Goal: Task Accomplishment & Management: Manage account settings

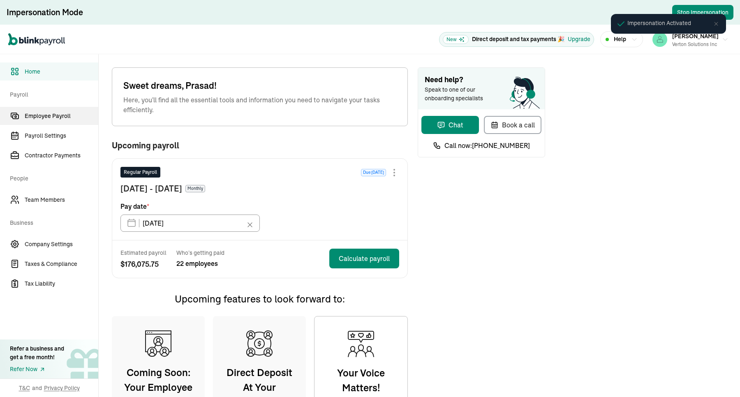
click at [46, 108] on link "Employee Payroll" at bounding box center [49, 116] width 98 height 18
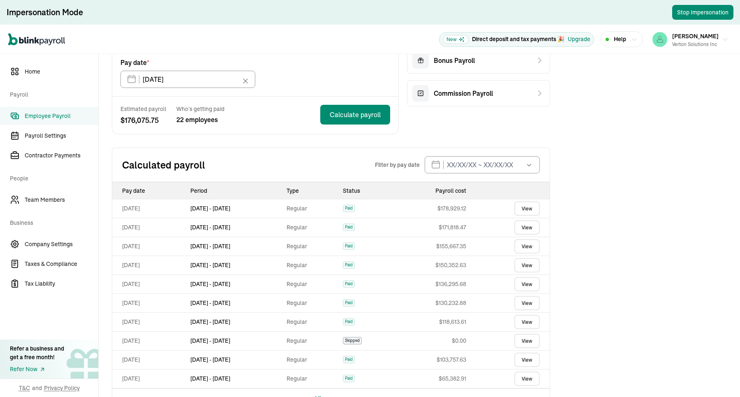
click at [529, 208] on link "View" at bounding box center [526, 208] width 25 height 14
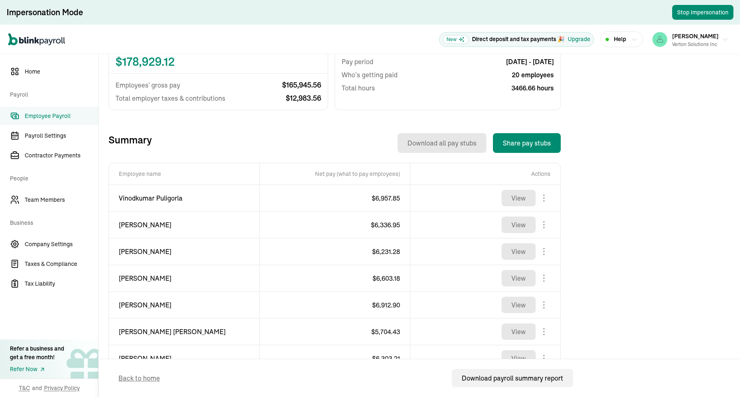
click at [69, 118] on span "Employee Payroll" at bounding box center [62, 116] width 74 height 9
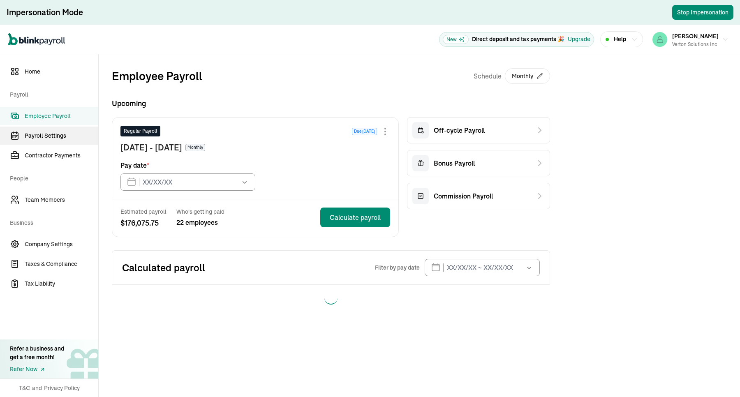
type input "[DATE]"
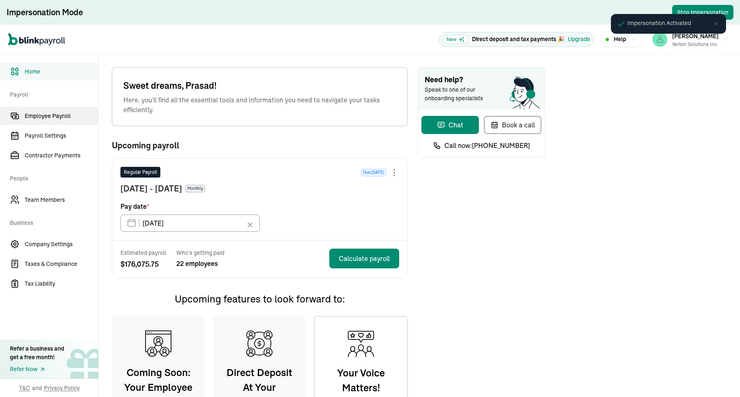
click at [46, 108] on link "Employee Payroll" at bounding box center [49, 116] width 98 height 18
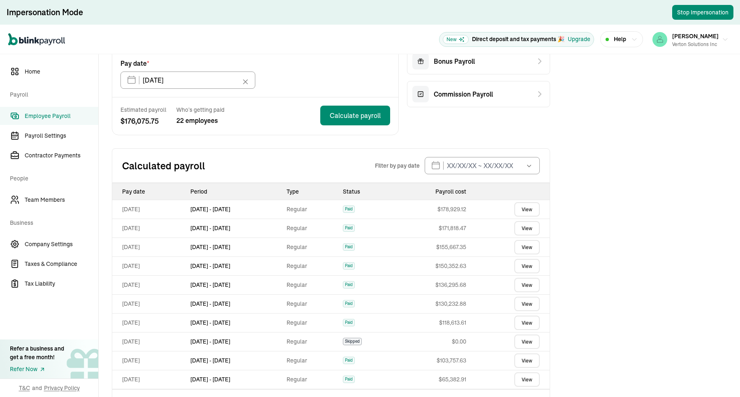
scroll to position [103, 0]
click at [529, 208] on link "View" at bounding box center [526, 208] width 25 height 14
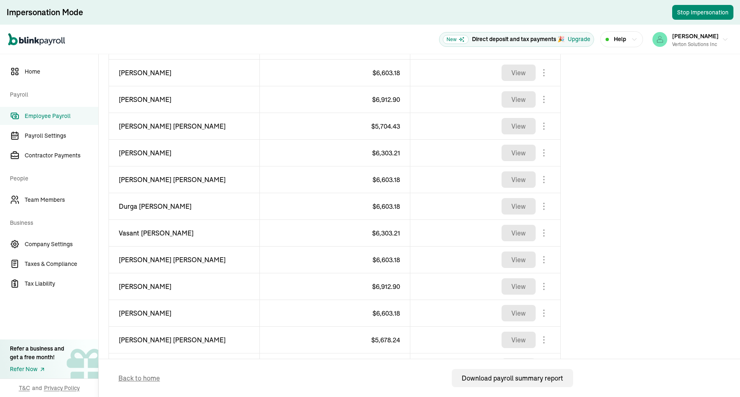
scroll to position [206, 0]
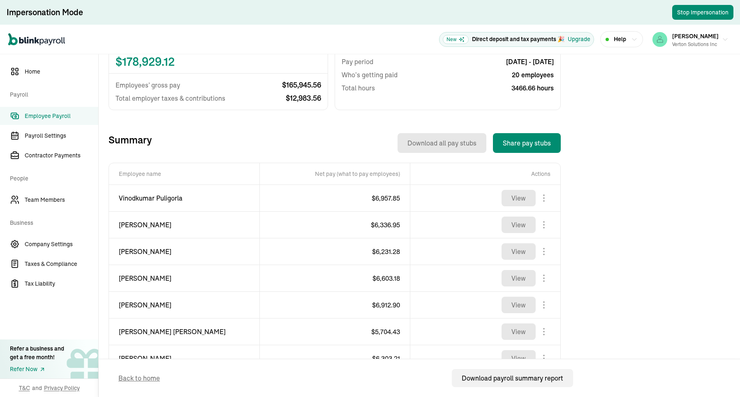
click at [69, 118] on span "Employee Payroll" at bounding box center [62, 116] width 74 height 9
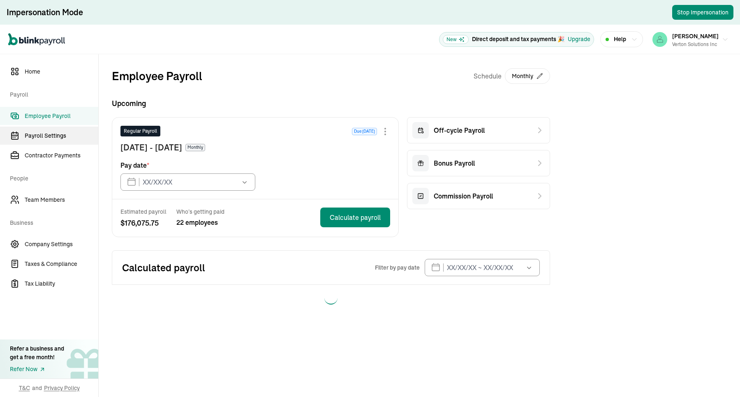
type input "[DATE]"
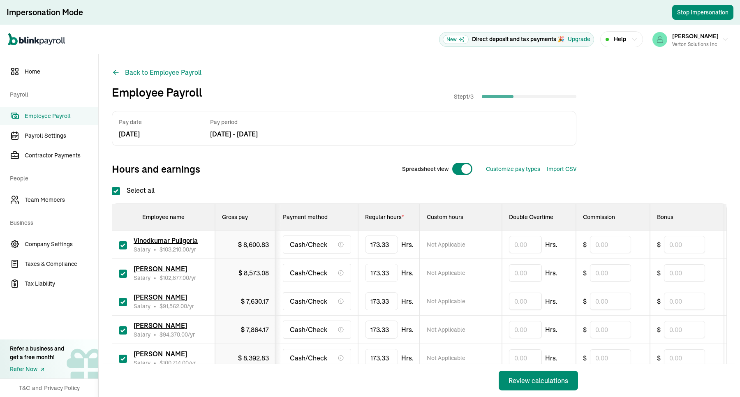
checkbox input "true"
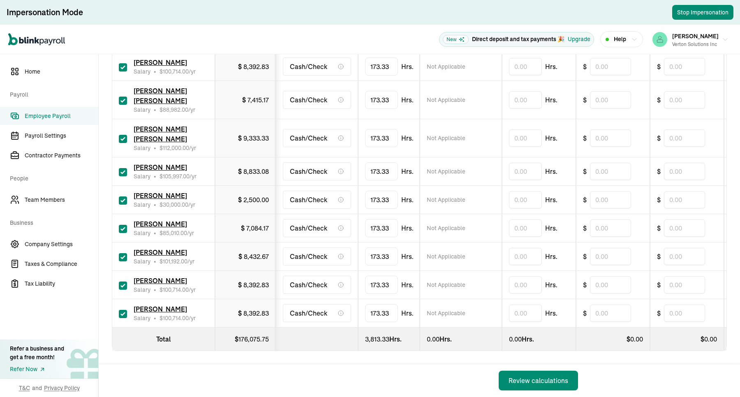
scroll to position [616, 0]
click at [516, 382] on div "Review calculations" at bounding box center [539, 381] width 60 height 10
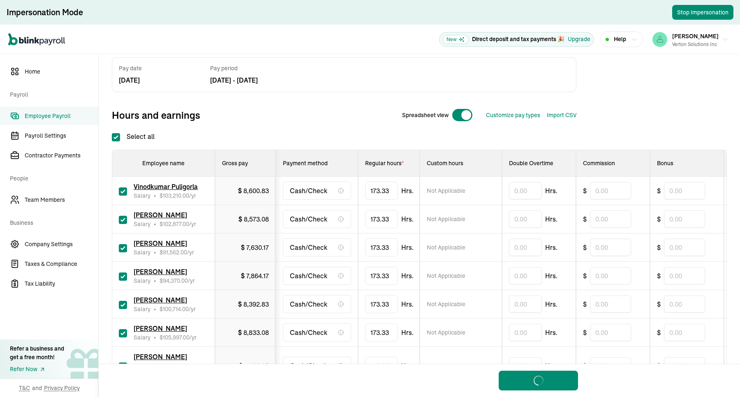
scroll to position [51, 0]
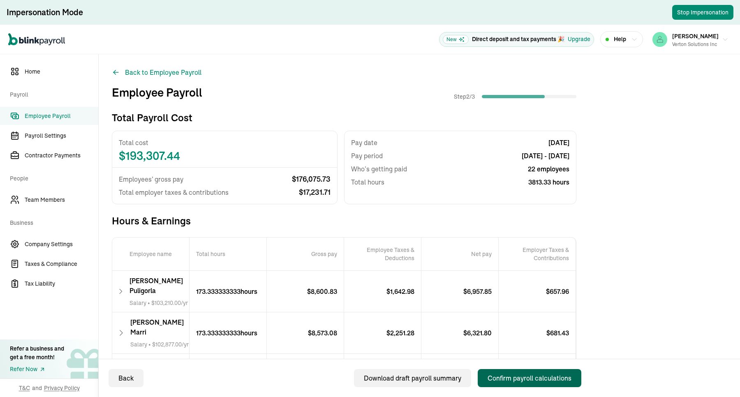
click at [526, 377] on div "Confirm payroll calculations" at bounding box center [530, 378] width 84 height 10
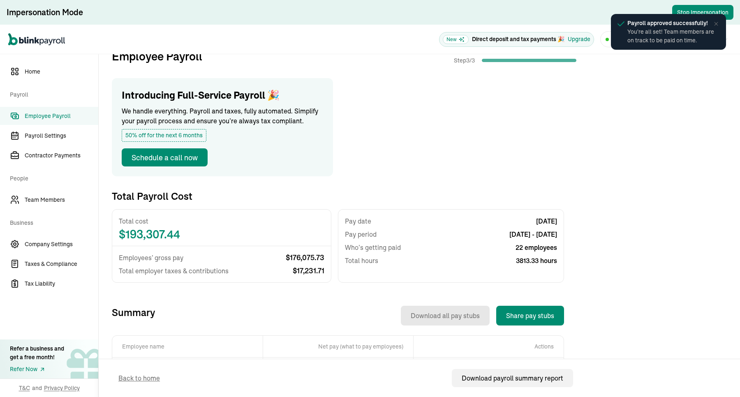
scroll to position [103, 0]
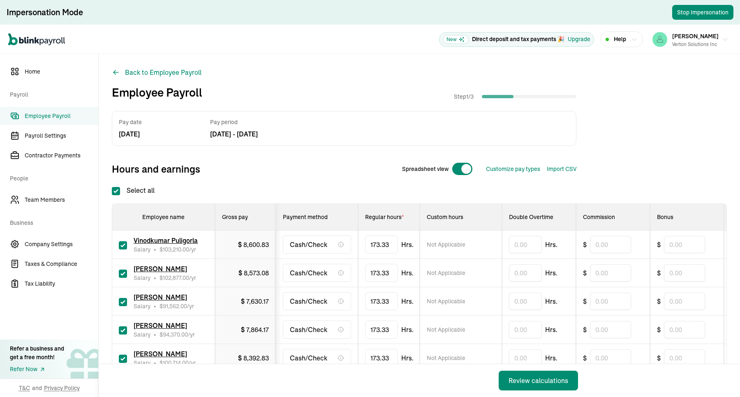
checkbox input "true"
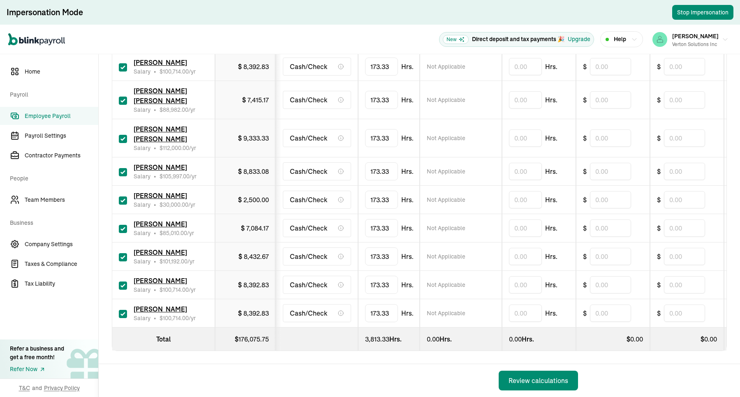
scroll to position [616, 0]
click at [516, 382] on div "Review calculations" at bounding box center [539, 381] width 60 height 10
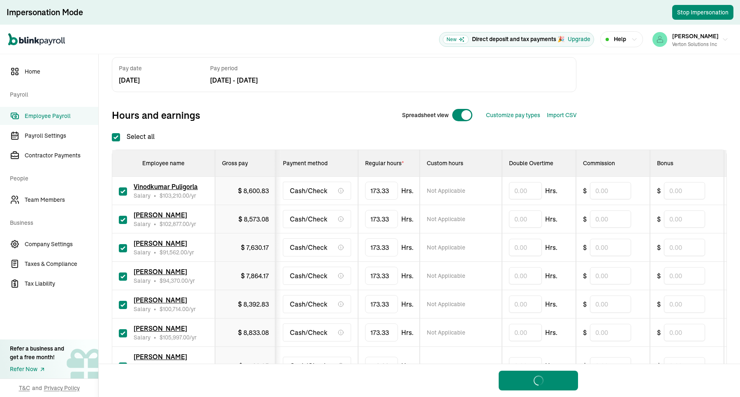
scroll to position [51, 0]
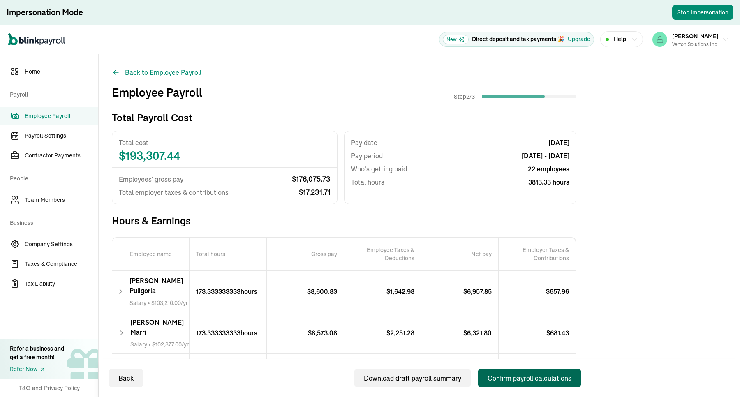
click at [526, 377] on div "Confirm payroll calculations" at bounding box center [530, 378] width 84 height 10
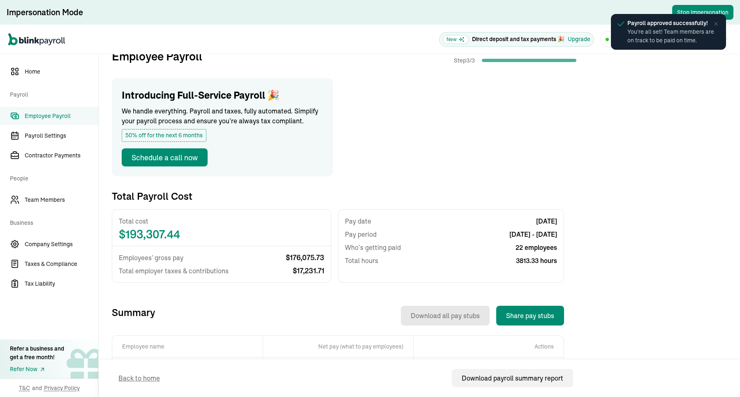
scroll to position [103, 0]
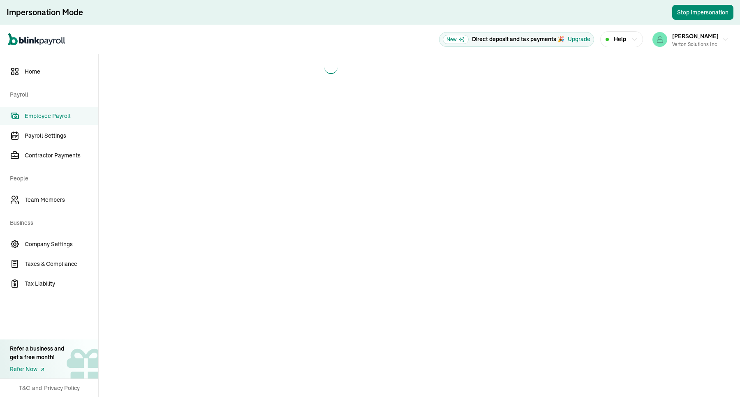
click at [330, 360] on main at bounding box center [419, 225] width 641 height 343
click at [56, 132] on span "Payroll Settings" at bounding box center [62, 136] width 74 height 9
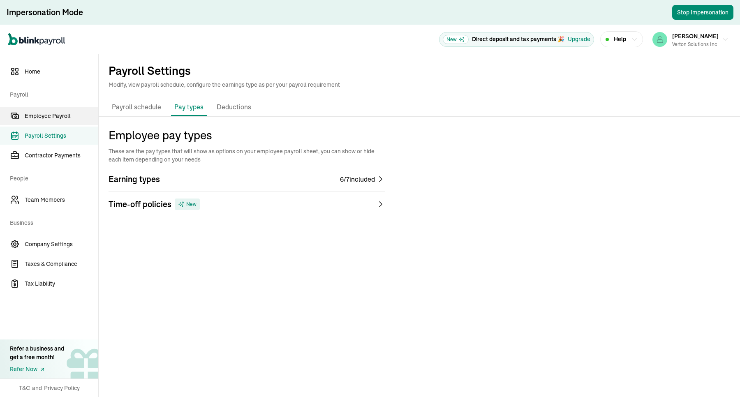
click at [53, 118] on span "Employee Payroll" at bounding box center [62, 116] width 74 height 9
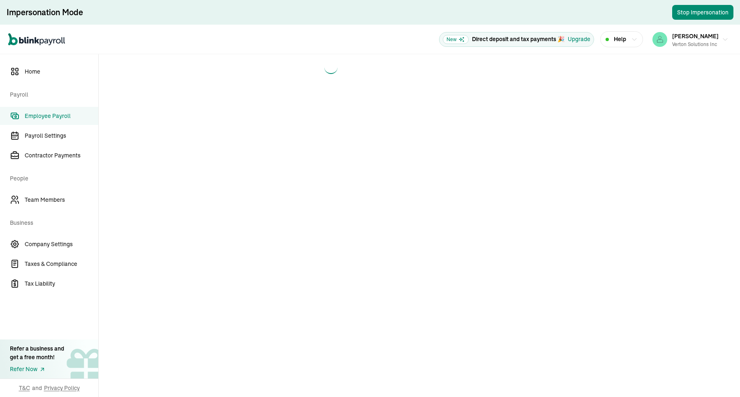
click at [330, 360] on main at bounding box center [419, 225] width 641 height 343
click at [56, 132] on span "Payroll Settings" at bounding box center [62, 136] width 74 height 9
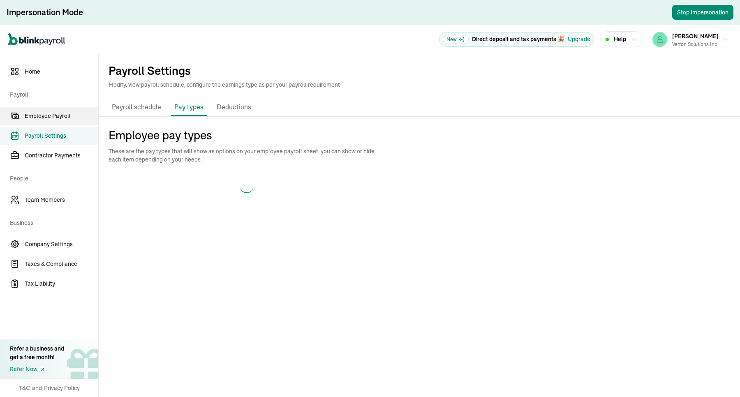
click at [53, 118] on span "Employee Payroll" at bounding box center [62, 116] width 74 height 9
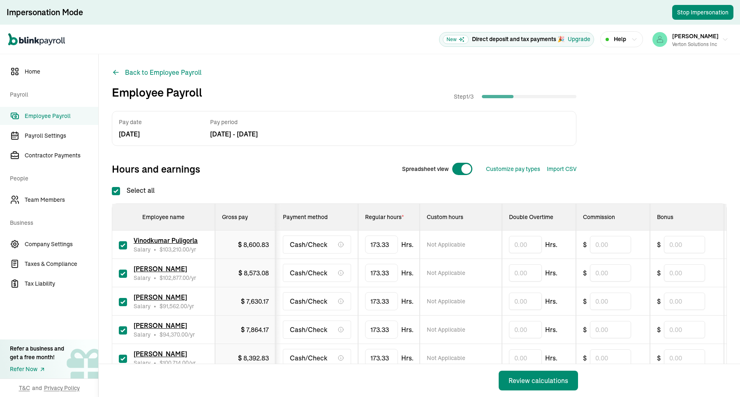
checkbox input "true"
click at [552, 373] on button "Review calculations" at bounding box center [538, 381] width 79 height 20
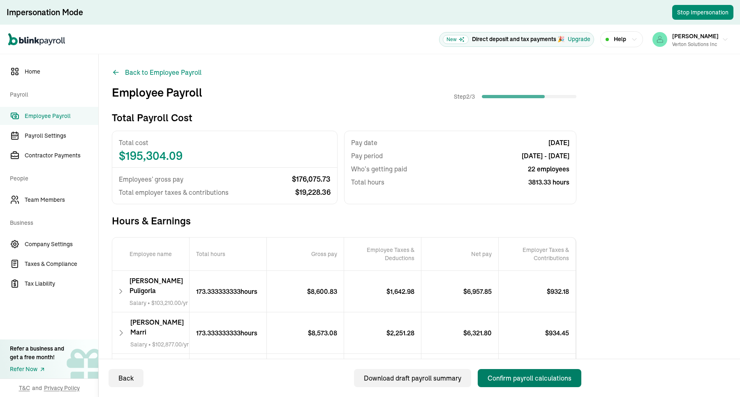
click at [537, 377] on div "Confirm payroll calculations" at bounding box center [530, 378] width 84 height 10
click at [59, 113] on span "Employee Payroll" at bounding box center [62, 116] width 74 height 9
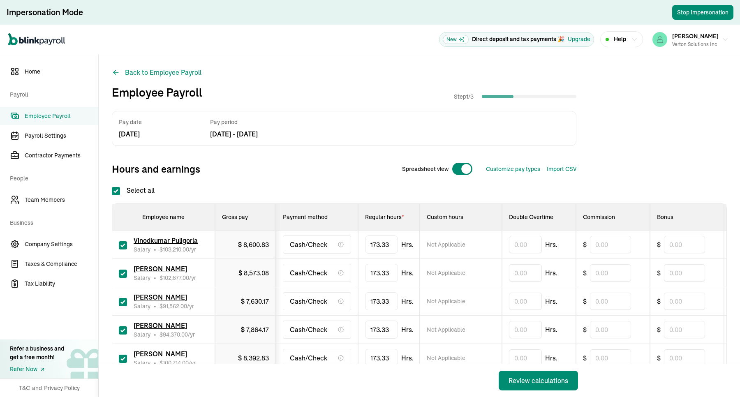
checkbox input "true"
click at [552, 373] on button "Review calculations" at bounding box center [538, 381] width 79 height 20
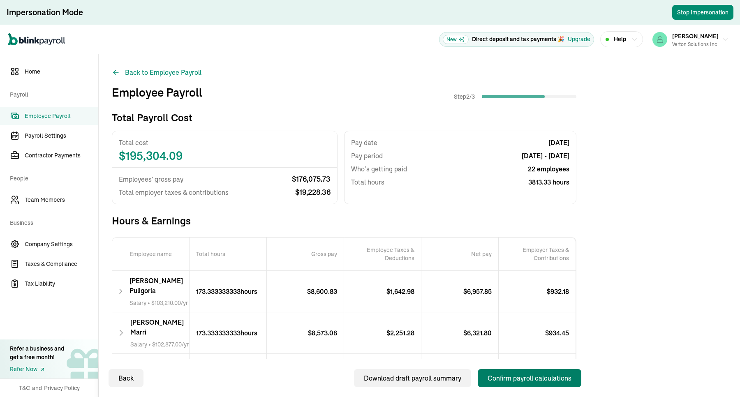
click at [537, 377] on div "Confirm payroll calculations" at bounding box center [530, 378] width 84 height 10
click at [59, 113] on span "Employee Payroll" at bounding box center [62, 116] width 74 height 9
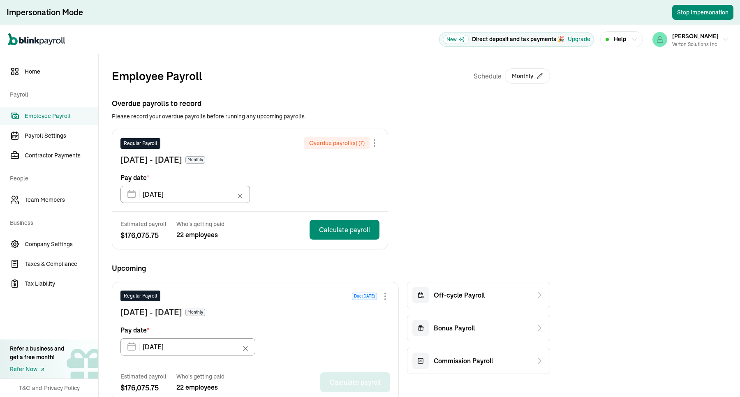
type input "[DATE]"
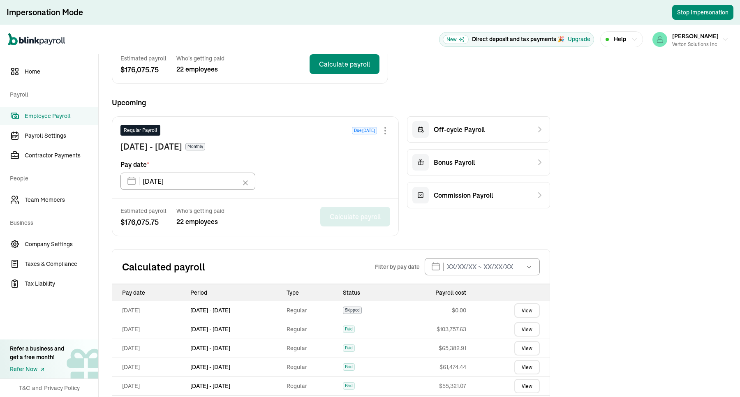
scroll to position [195, 0]
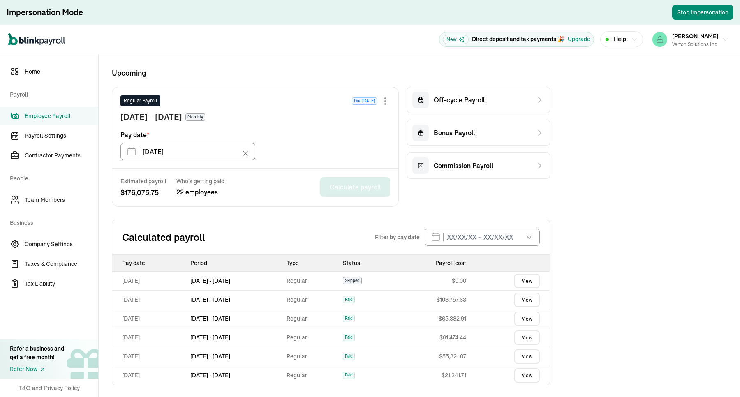
click at [330, 68] on span "Upcoming" at bounding box center [331, 72] width 438 height 11
click at [245, 209] on div "Overdue payrolls to record Please record your overdue payrolls before running a…" at bounding box center [331, 144] width 438 height 483
click at [245, 210] on div "Overdue payrolls to record Please record your overdue payrolls before running a…" at bounding box center [331, 144] width 438 height 483
click at [247, 211] on div "Overdue payrolls to record Please record your overdue payrolls before running a…" at bounding box center [331, 144] width 438 height 483
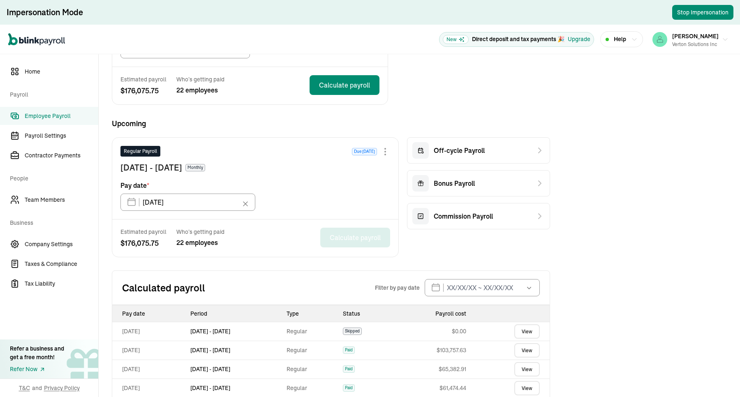
scroll to position [41, 0]
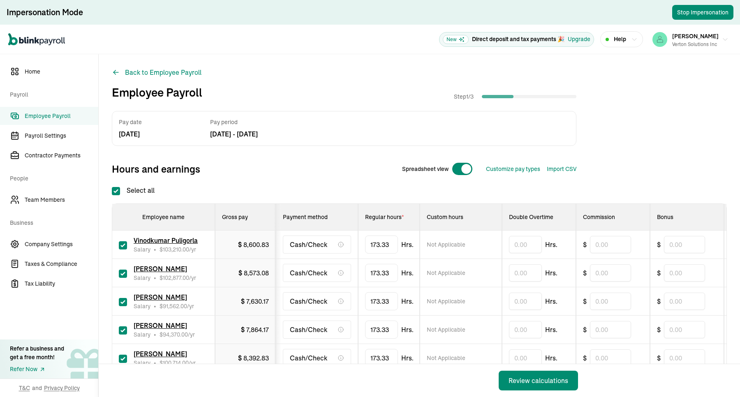
checkbox input "true"
click at [113, 73] on icon at bounding box center [116, 72] width 8 height 8
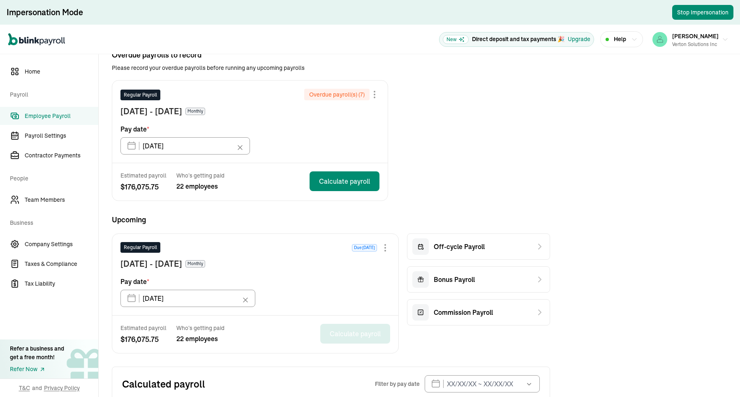
scroll to position [12, 0]
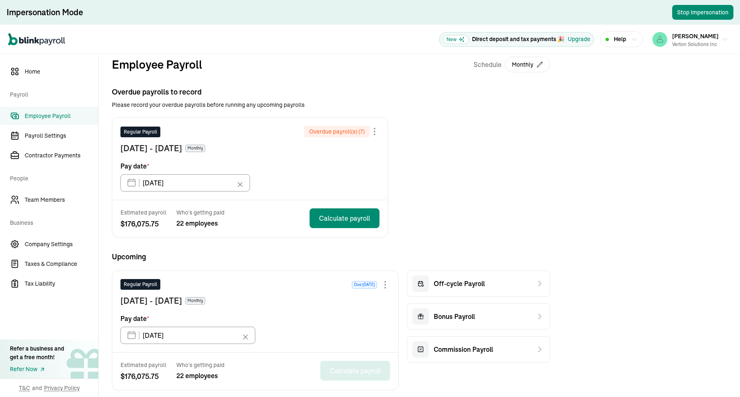
click at [643, 183] on div "Employee Payroll Schedule Monthly Overdue payrolls to record Please record your…" at bounding box center [419, 312] width 641 height 539
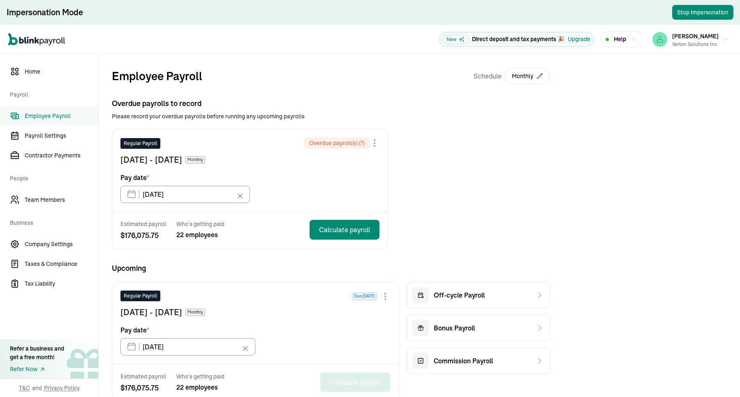
type input "[DATE]"
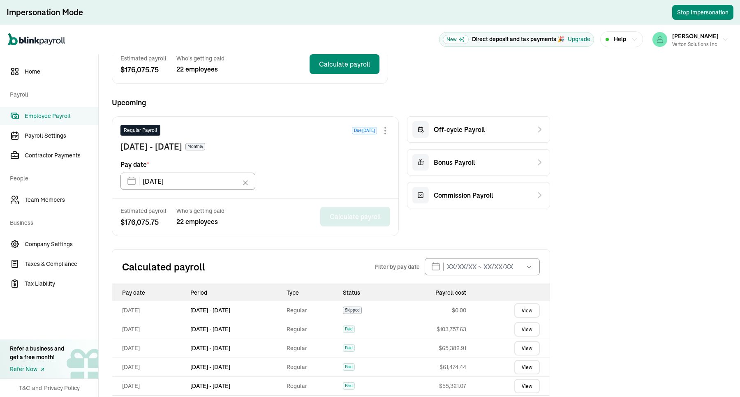
scroll to position [195, 0]
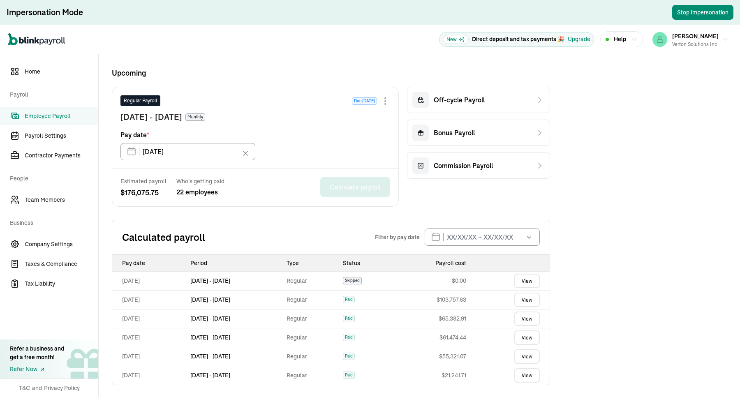
click at [330, 68] on span "Upcoming" at bounding box center [331, 72] width 438 height 11
click at [245, 209] on div "Overdue payrolls to record Please record your overdue payrolls before running a…" at bounding box center [331, 144] width 438 height 483
click at [245, 210] on div "Overdue payrolls to record Please record your overdue payrolls before running a…" at bounding box center [331, 144] width 438 height 483
click at [247, 211] on div "Overdue payrolls to record Please record your overdue payrolls before running a…" at bounding box center [331, 144] width 438 height 483
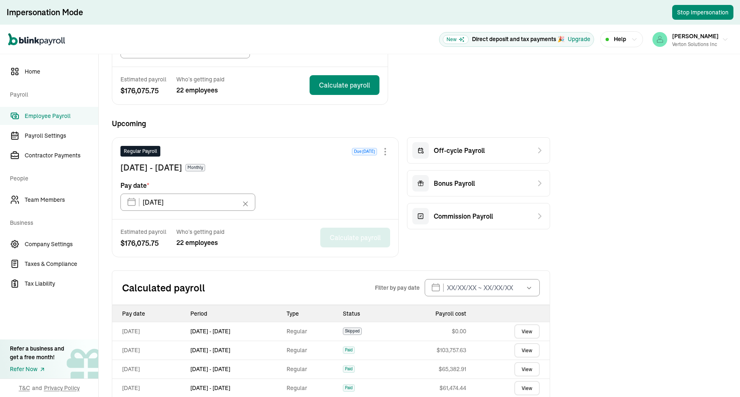
scroll to position [41, 0]
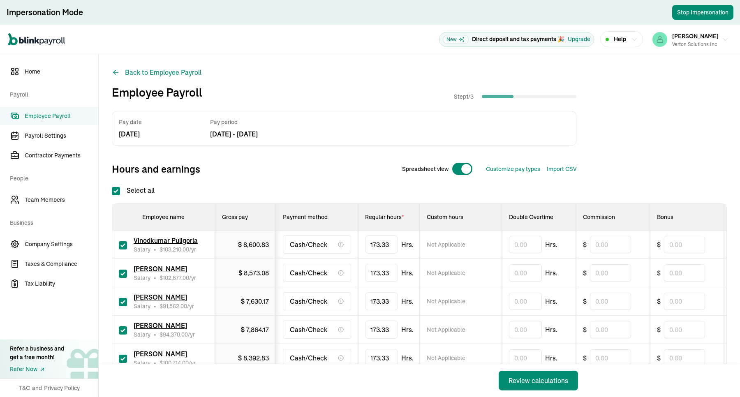
checkbox input "true"
click at [113, 73] on icon at bounding box center [116, 72] width 8 height 8
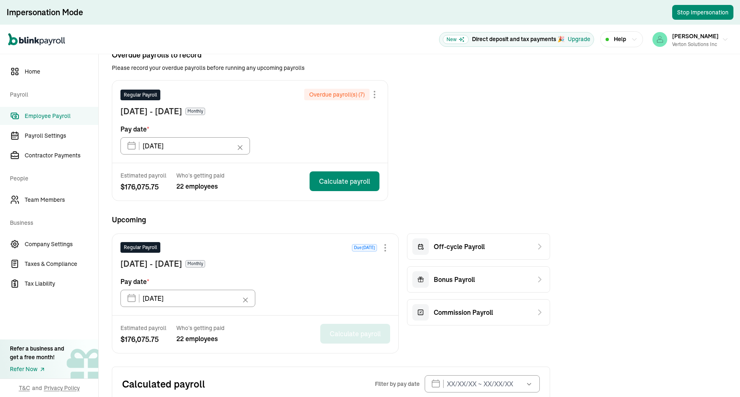
scroll to position [12, 0]
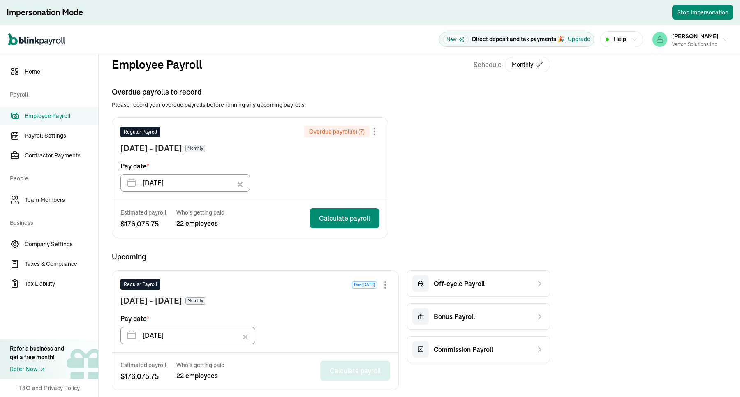
click at [643, 183] on div "Employee Payroll Schedule Monthly Overdue payrolls to record Please record your…" at bounding box center [419, 312] width 641 height 539
